Goal: Information Seeking & Learning: Check status

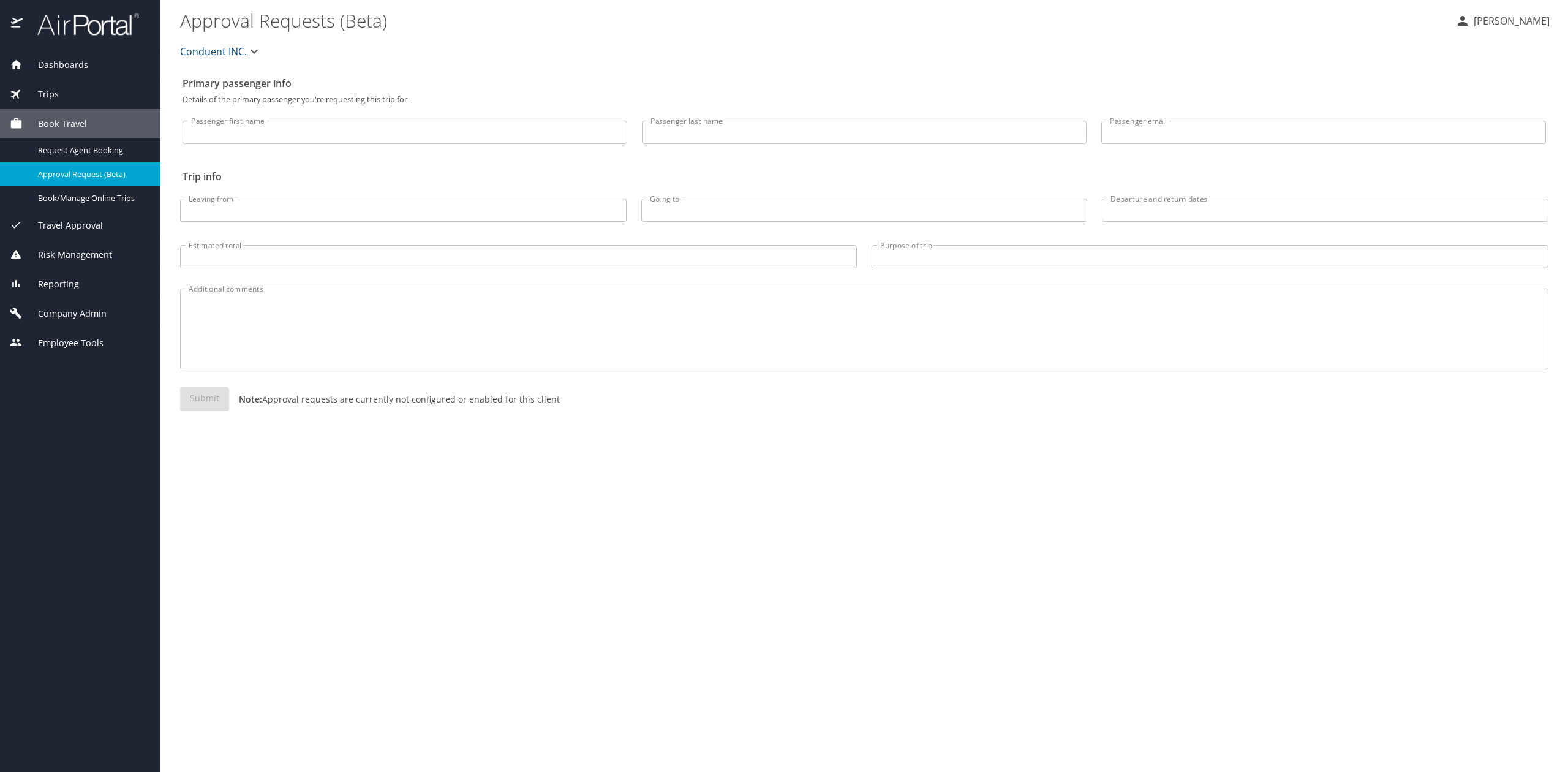
click at [60, 24] on img at bounding box center [81, 24] width 115 height 24
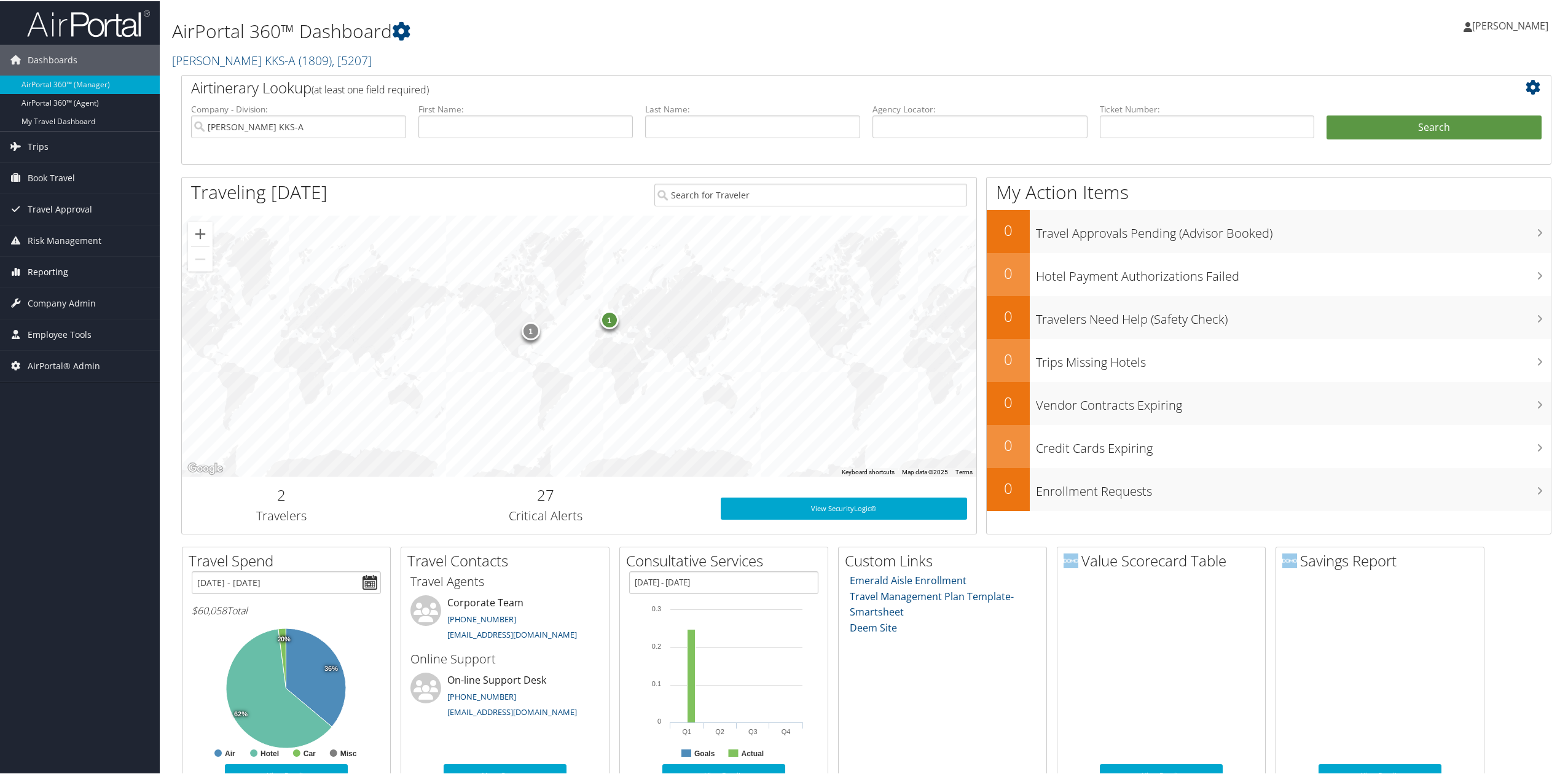
click at [67, 273] on span "Reporting" at bounding box center [48, 271] width 41 height 31
click at [67, 273] on link "Reporting" at bounding box center [79, 271] width 160 height 31
click at [915, 126] on input "text" at bounding box center [979, 126] width 215 height 23
paste input "2BDV9F"
type input "2BDV9F"
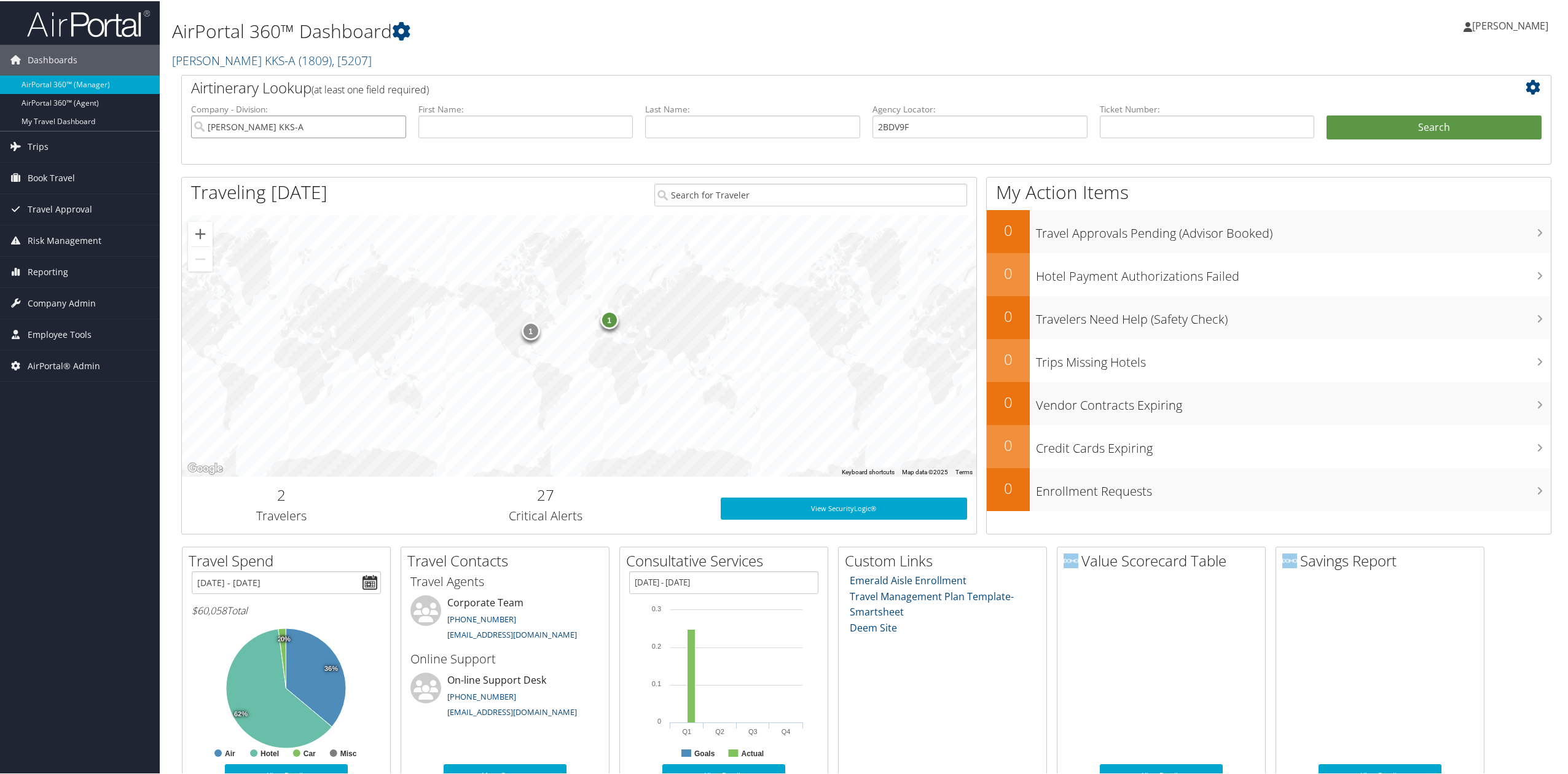
click at [395, 124] on input "Kostal KKS-A" at bounding box center [299, 126] width 215 height 23
click at [1448, 121] on button "Search" at bounding box center [1434, 126] width 215 height 24
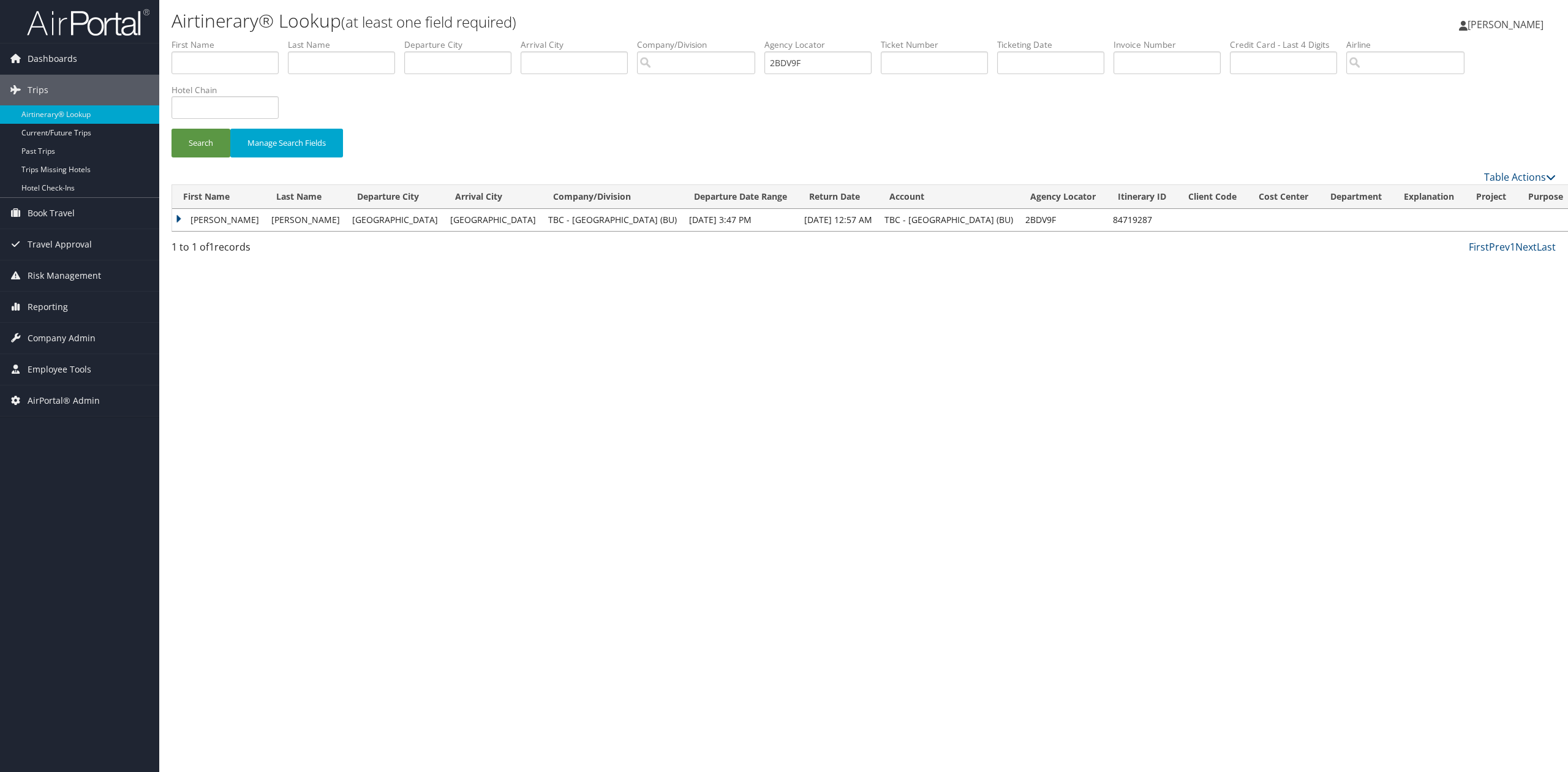
click at [173, 218] on td "Aarav" at bounding box center [219, 220] width 93 height 22
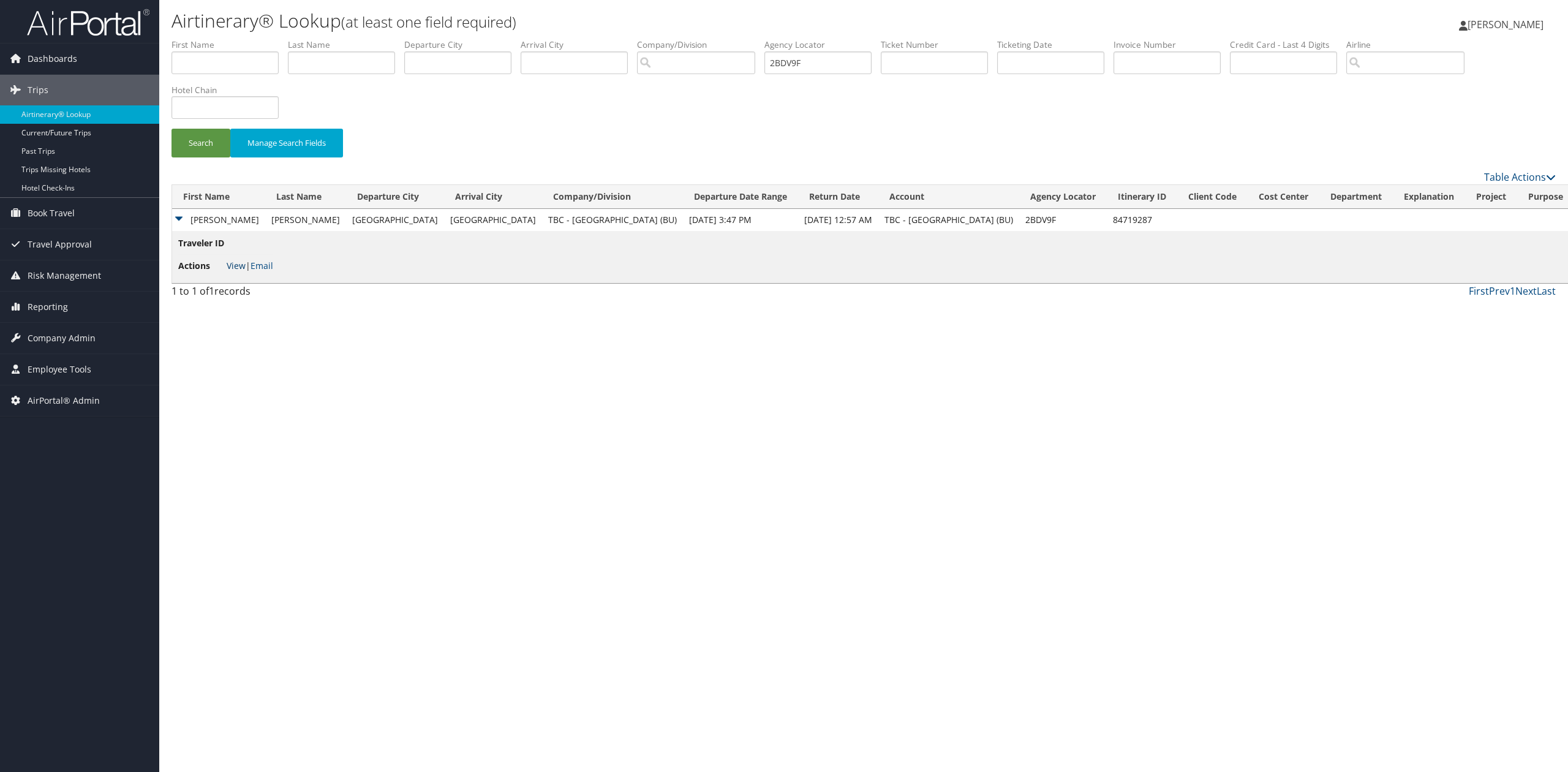
click at [238, 270] on link "View" at bounding box center [236, 265] width 19 height 12
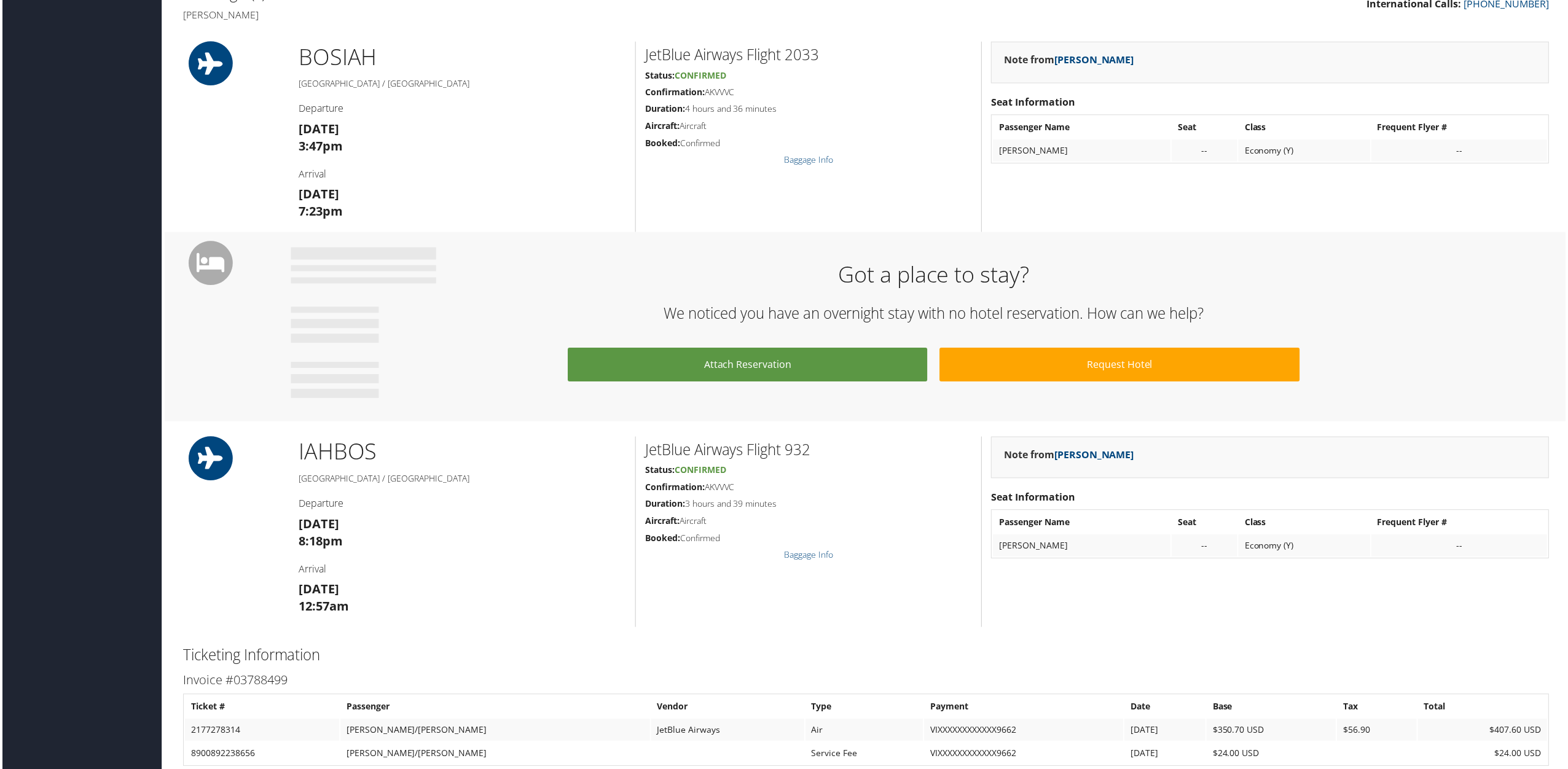
scroll to position [409, 0]
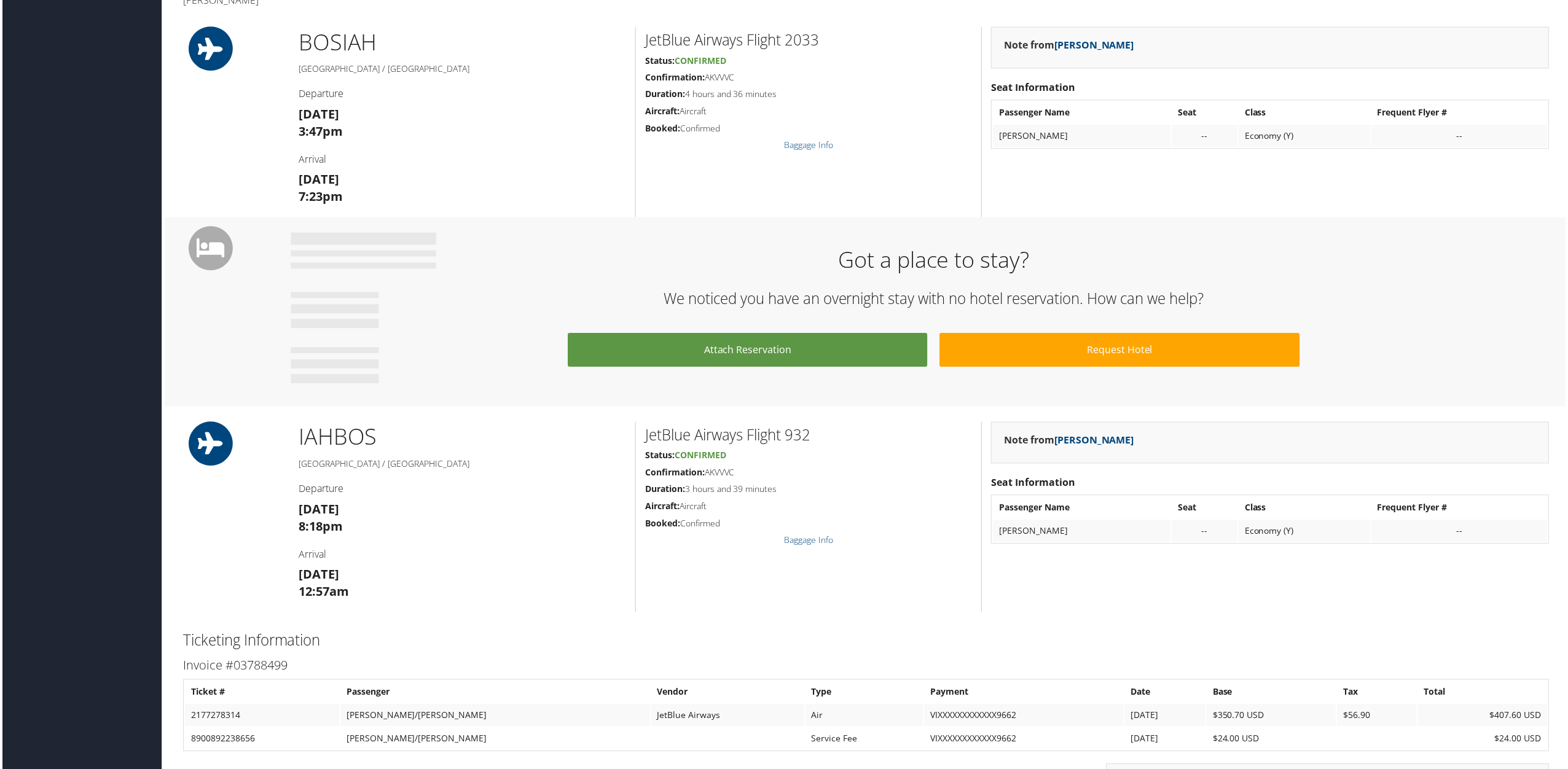
click at [43, 583] on div "Dashboards AirPortal 360™ (Manager) AirPortal 360™ (Agent) My Travel Dashboard …" at bounding box center [786, 340] width 1573 height 1497
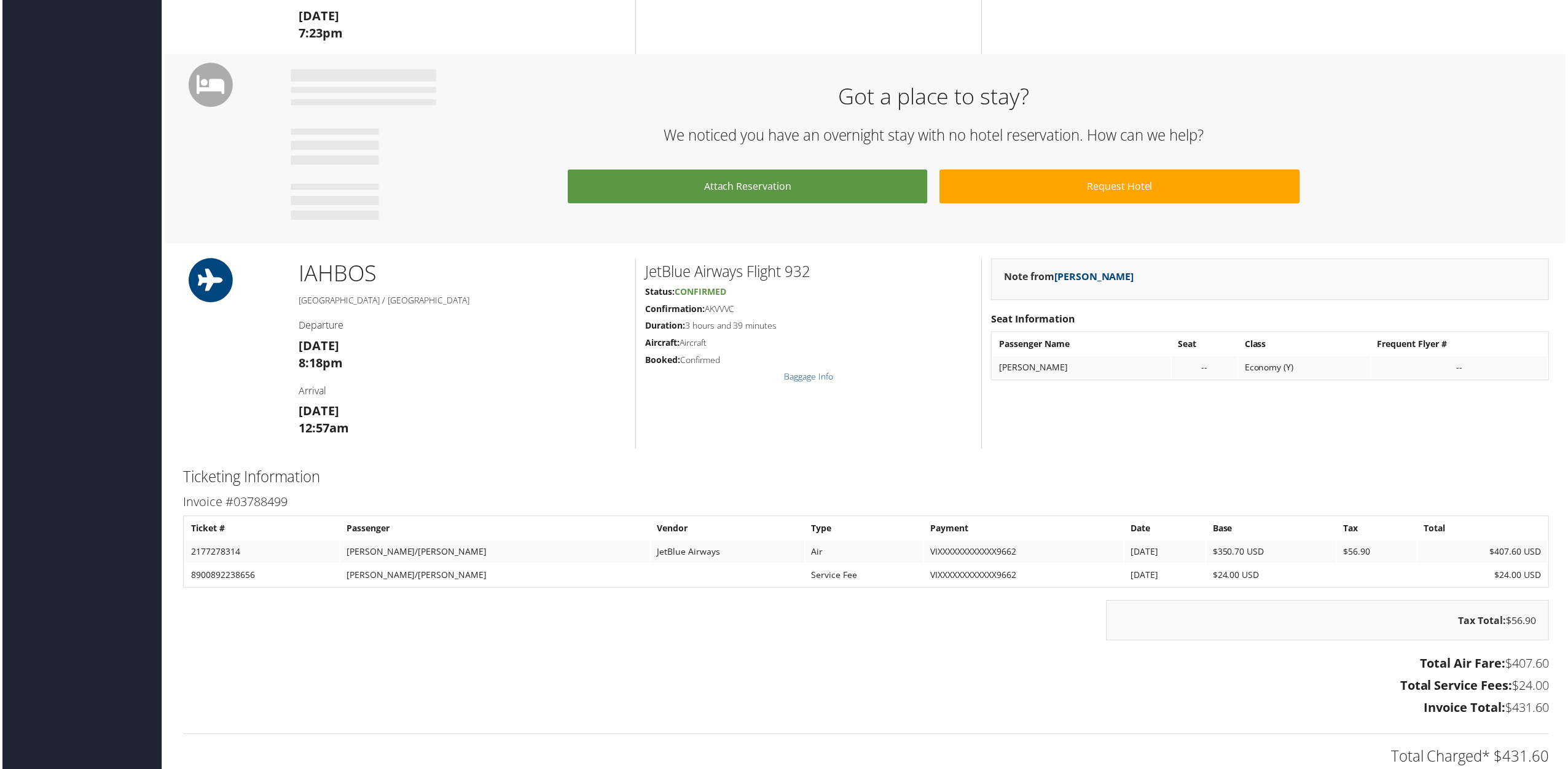
click at [97, 541] on div "Dashboards AirPortal 360™ (Manager) AirPortal 360™ (Agent) My Travel Dashboard …" at bounding box center [786, 176] width 1573 height 1497
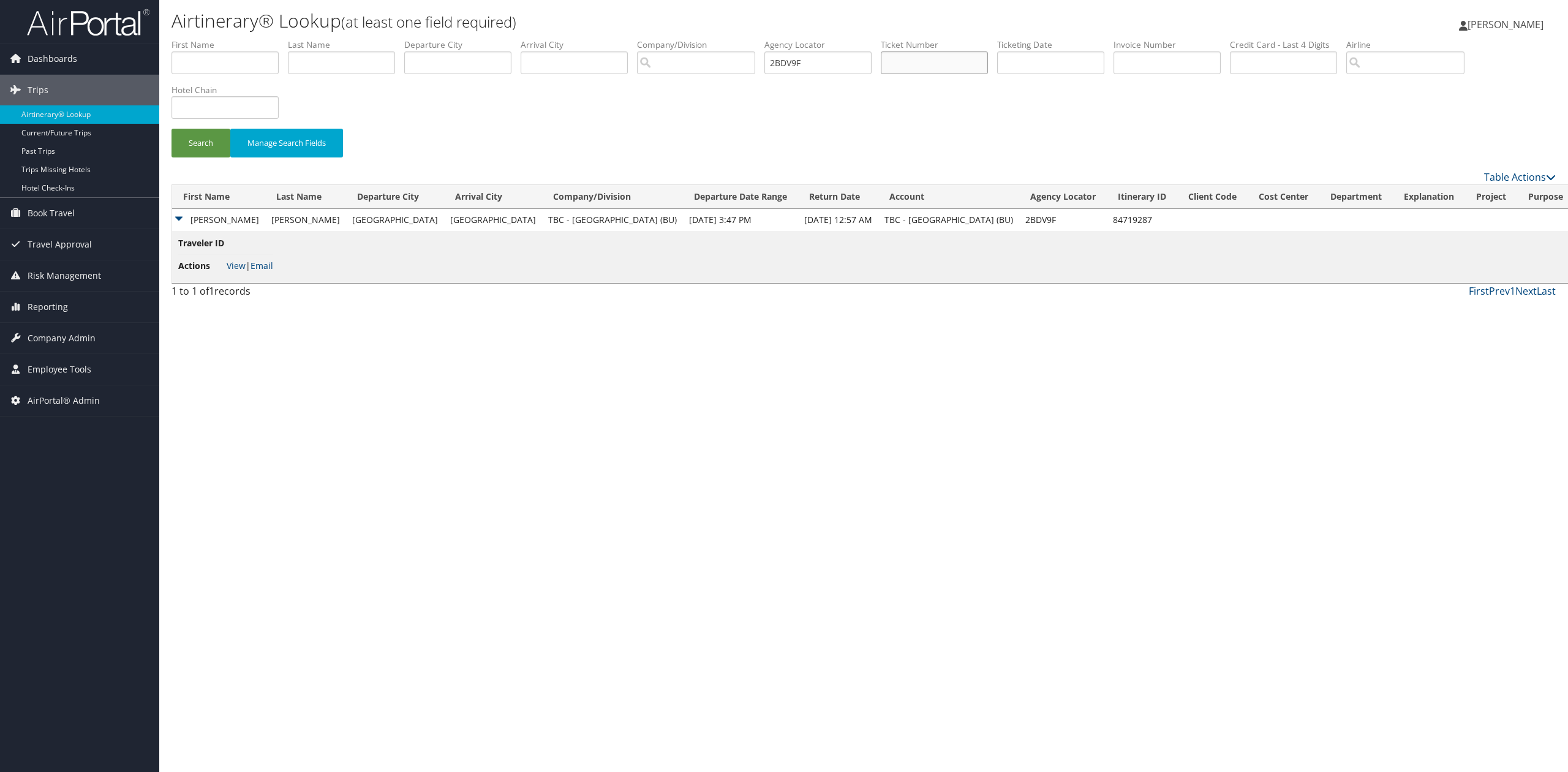
drag, startPoint x: 917, startPoint y: 53, endPoint x: 821, endPoint y: 64, distance: 96.6
click at [821, 39] on ul "First Name Last Name Departure City Arrival City Company/Division Airport/City …" at bounding box center [864, 39] width 1384 height 0
drag, startPoint x: 820, startPoint y: 64, endPoint x: 756, endPoint y: 65, distance: 64.0
click at [756, 39] on ul "First Name Last Name Departure City Arrival City Company/Division Airport/City …" at bounding box center [864, 39] width 1384 height 0
paste input "CFFRL4"
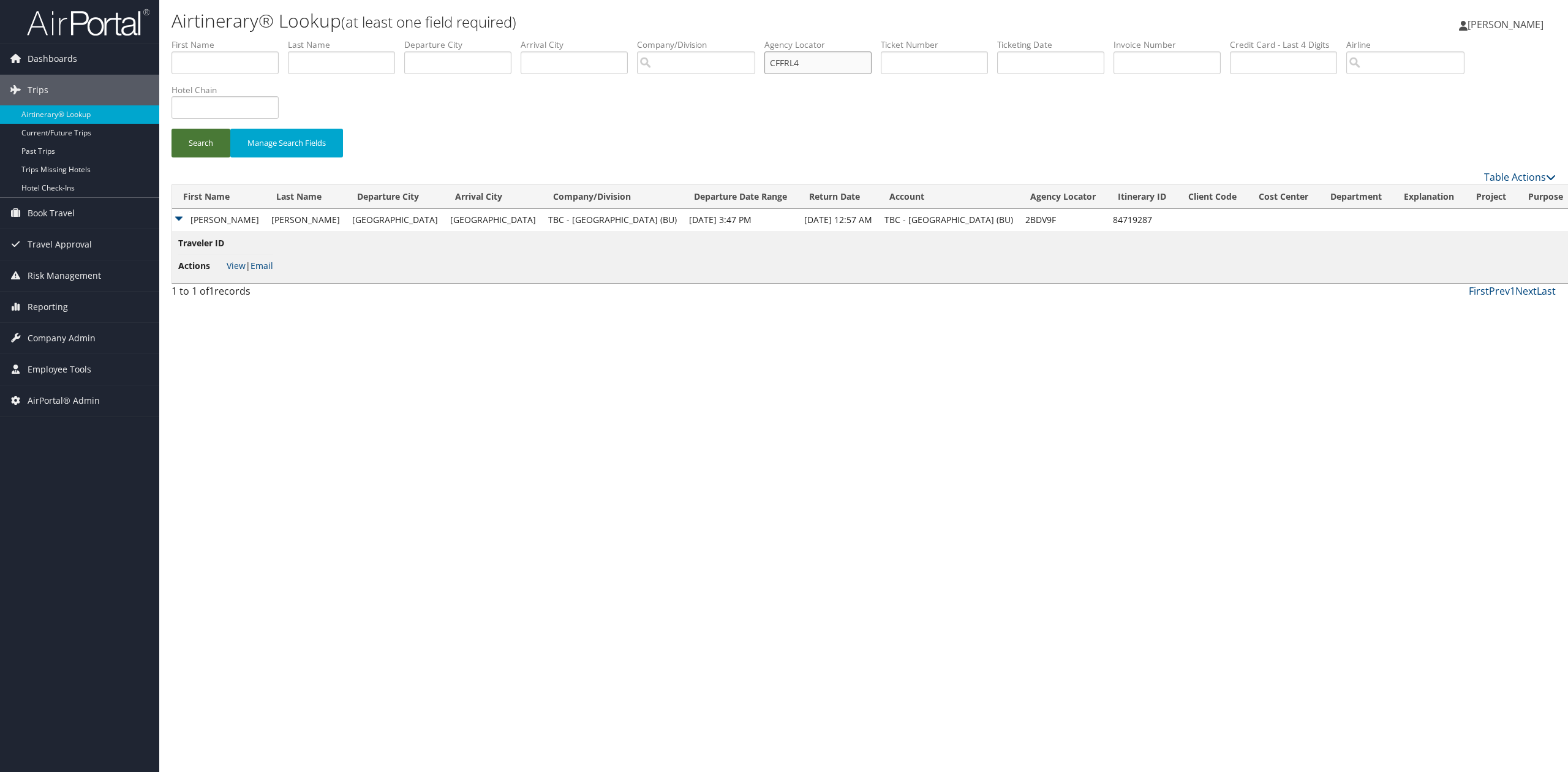
type input "CFFRL4"
click at [184, 142] on button "Search" at bounding box center [200, 143] width 59 height 29
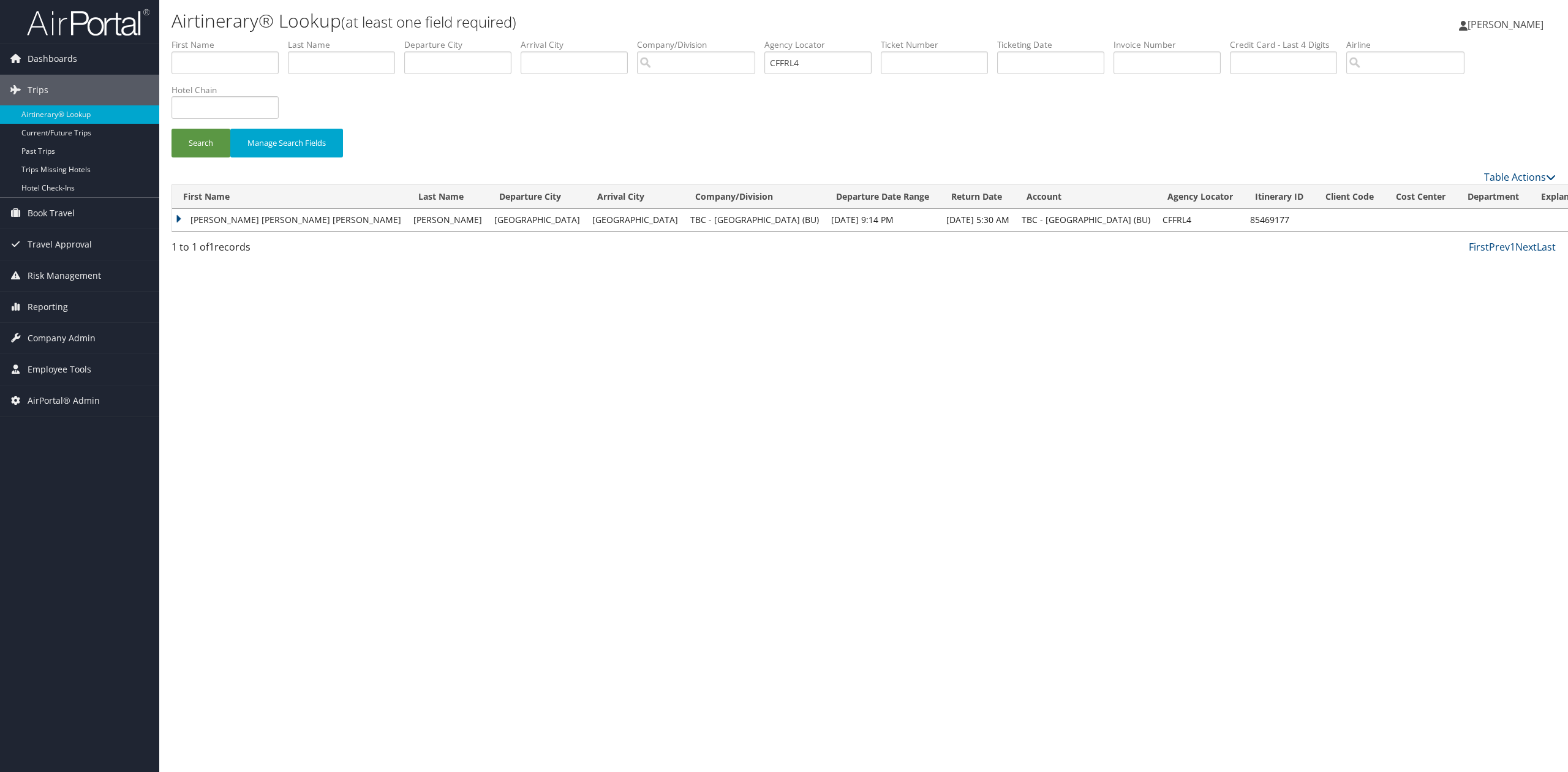
click at [182, 218] on td "ARIEL SUHN YOUNG OKAWA" at bounding box center [290, 220] width 235 height 22
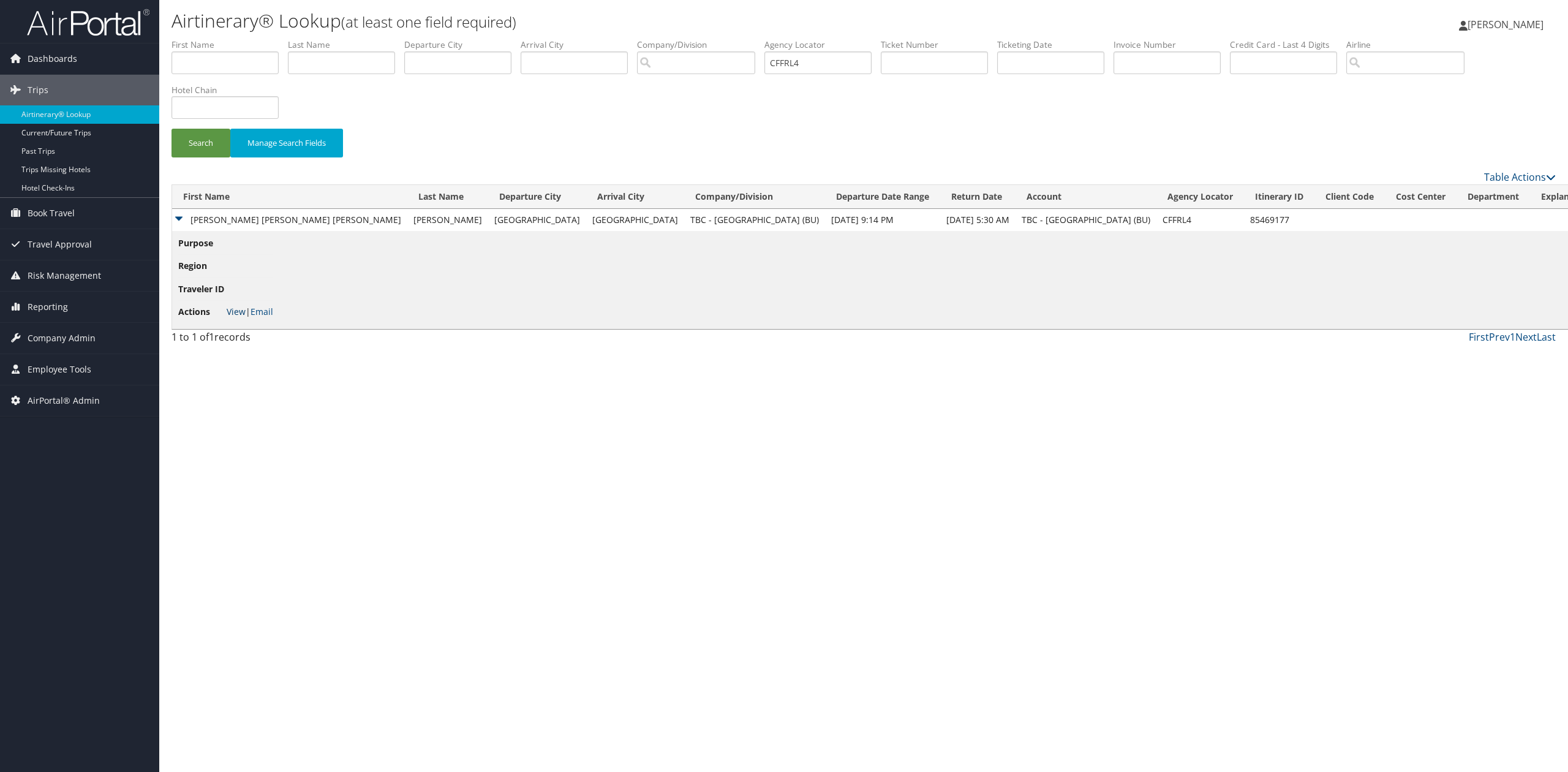
click at [231, 314] on link "View" at bounding box center [236, 311] width 19 height 12
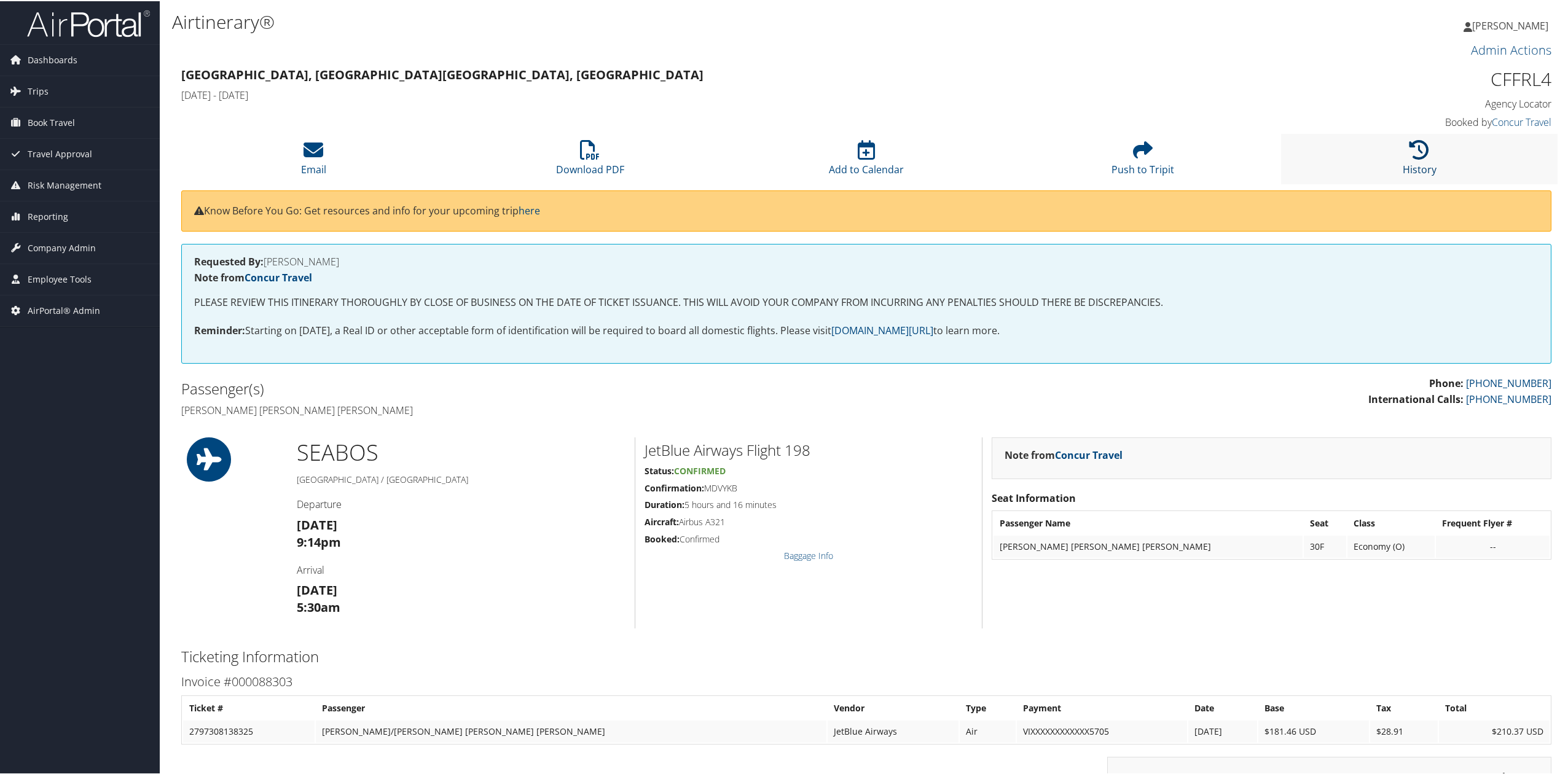
click at [1411, 148] on icon at bounding box center [1419, 149] width 19 height 19
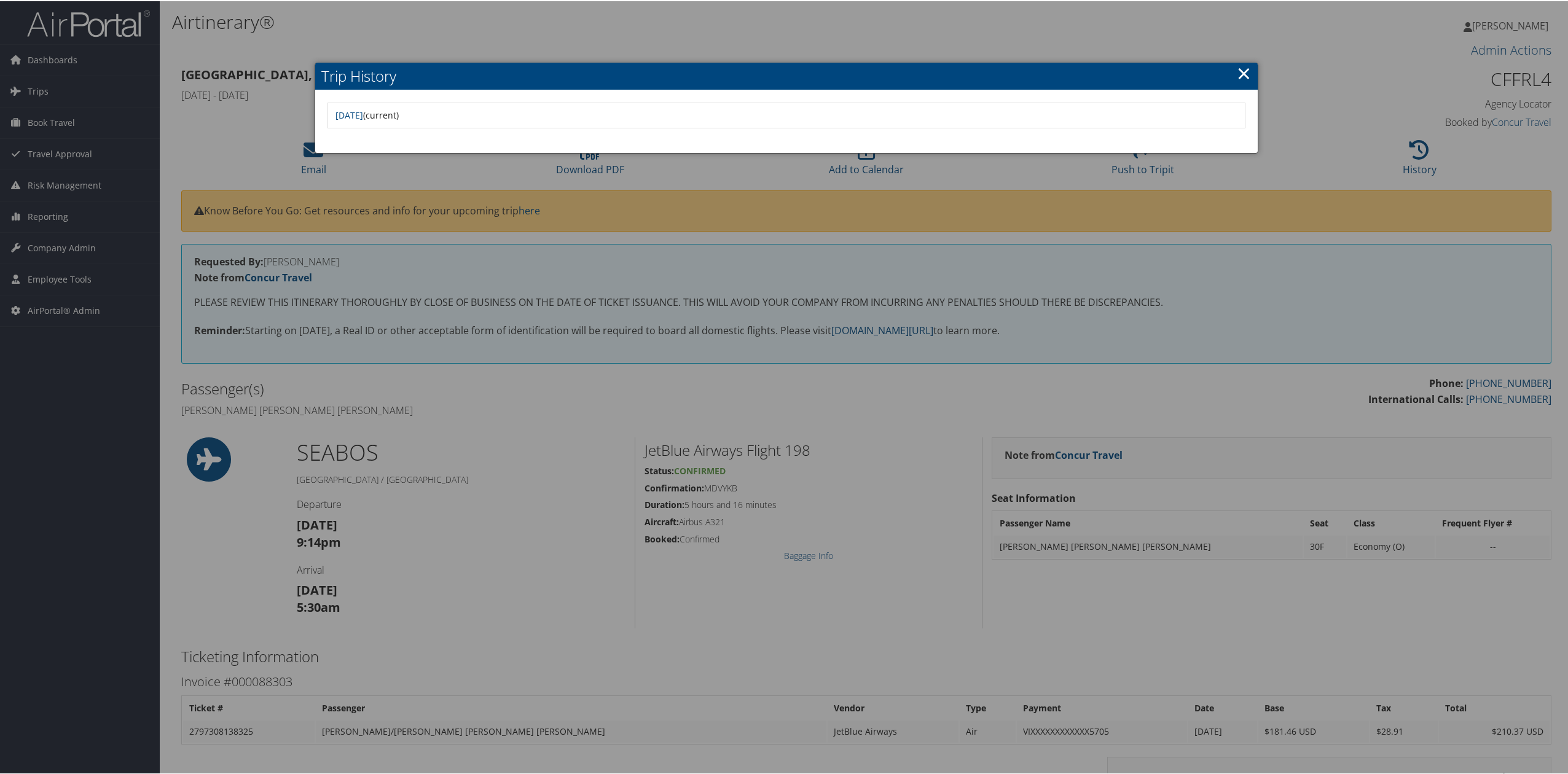
click at [1243, 70] on link "×" at bounding box center [1243, 72] width 15 height 24
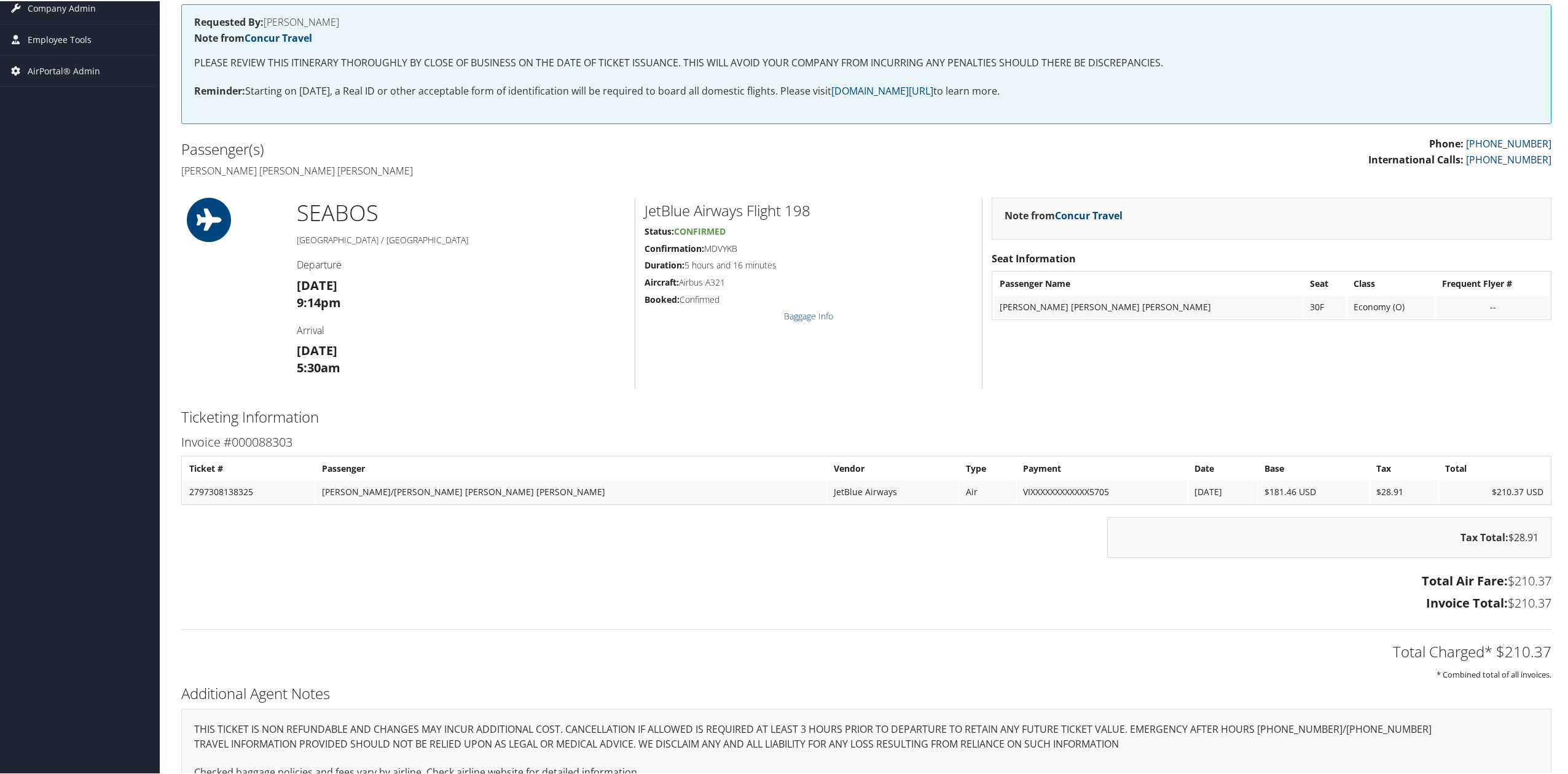
scroll to position [245, 0]
